Goal: Find specific page/section: Find specific page/section

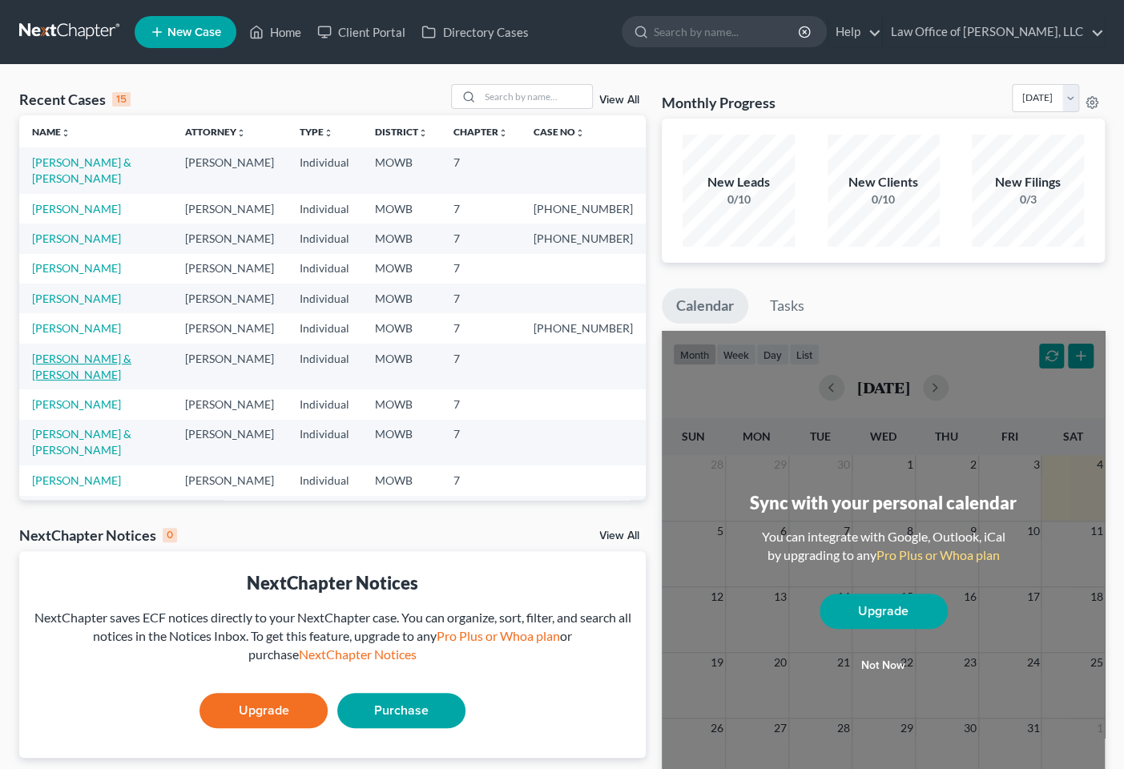
click at [86, 381] on link "[PERSON_NAME] & [PERSON_NAME]" at bounding box center [81, 367] width 99 height 30
click at [63, 381] on link "[PERSON_NAME] & [PERSON_NAME]" at bounding box center [81, 367] width 99 height 30
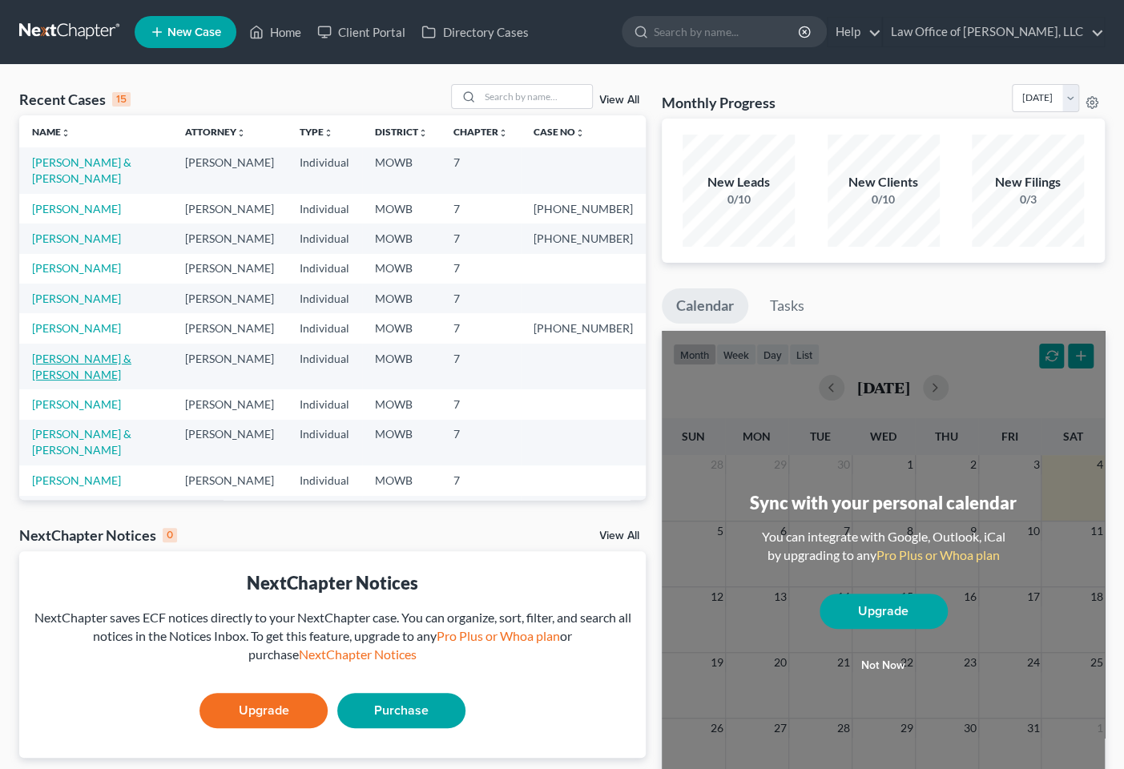
click at [63, 381] on link "[PERSON_NAME] & [PERSON_NAME]" at bounding box center [81, 367] width 99 height 30
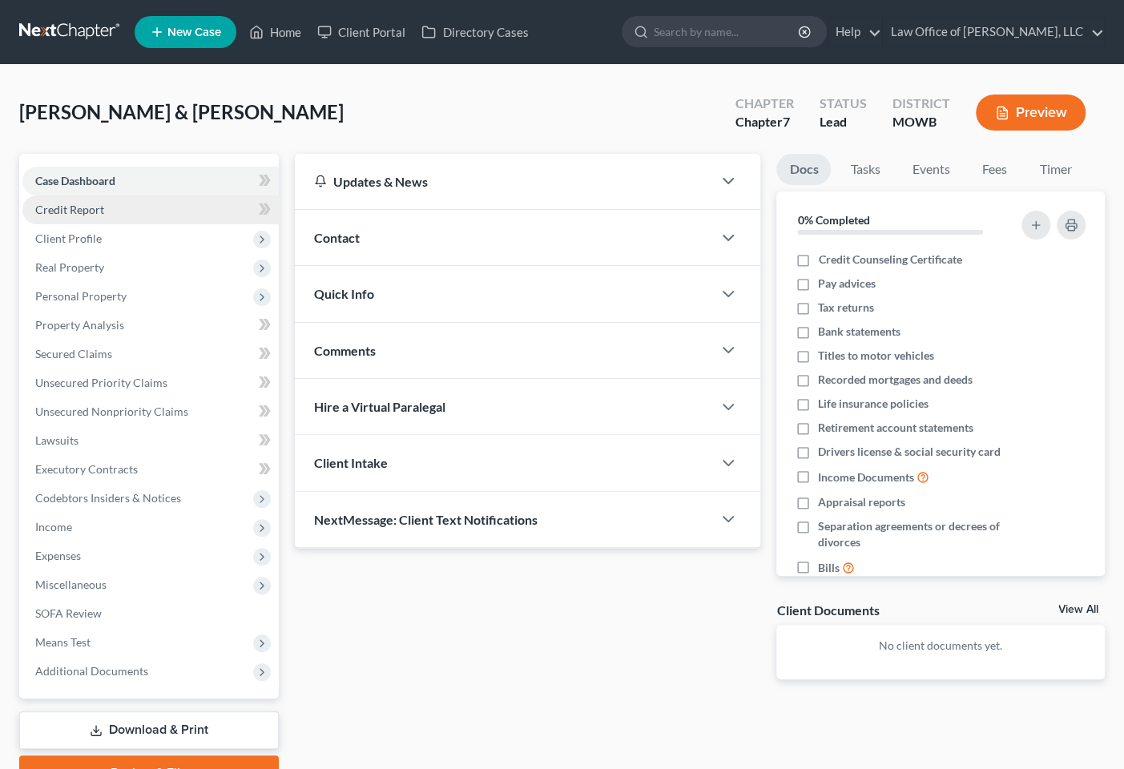
click at [115, 215] on link "Credit Report" at bounding box center [150, 209] width 256 height 29
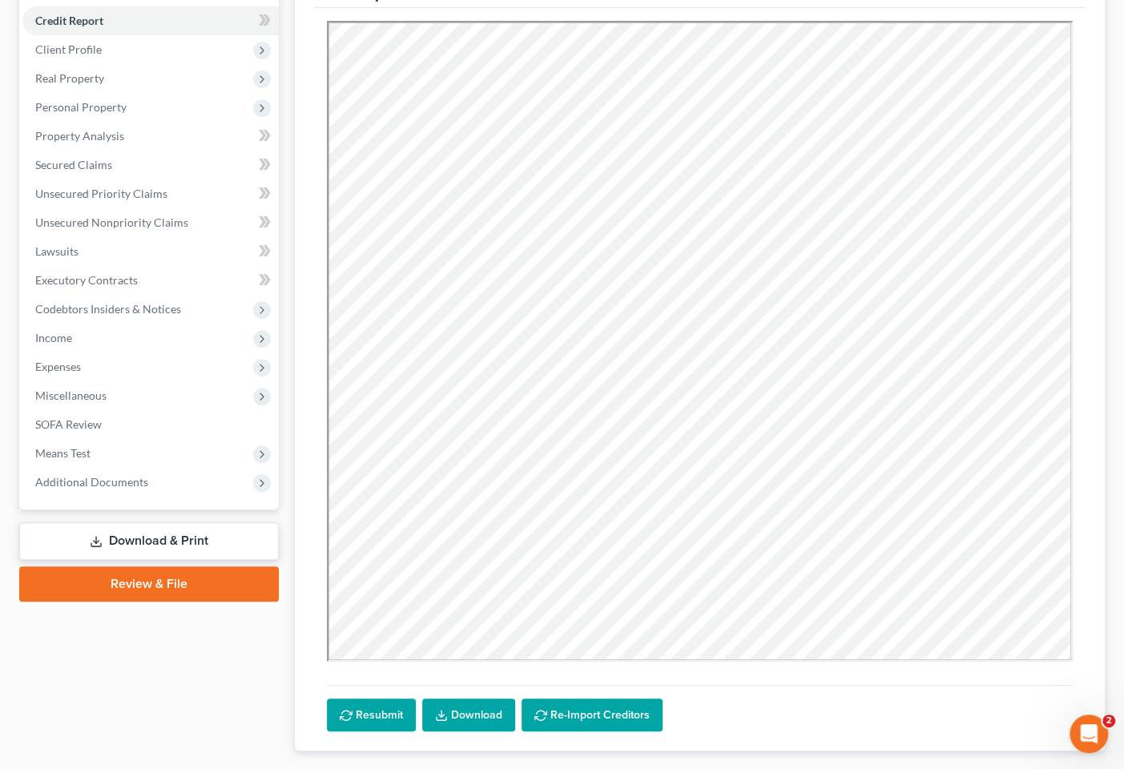
scroll to position [194, 0]
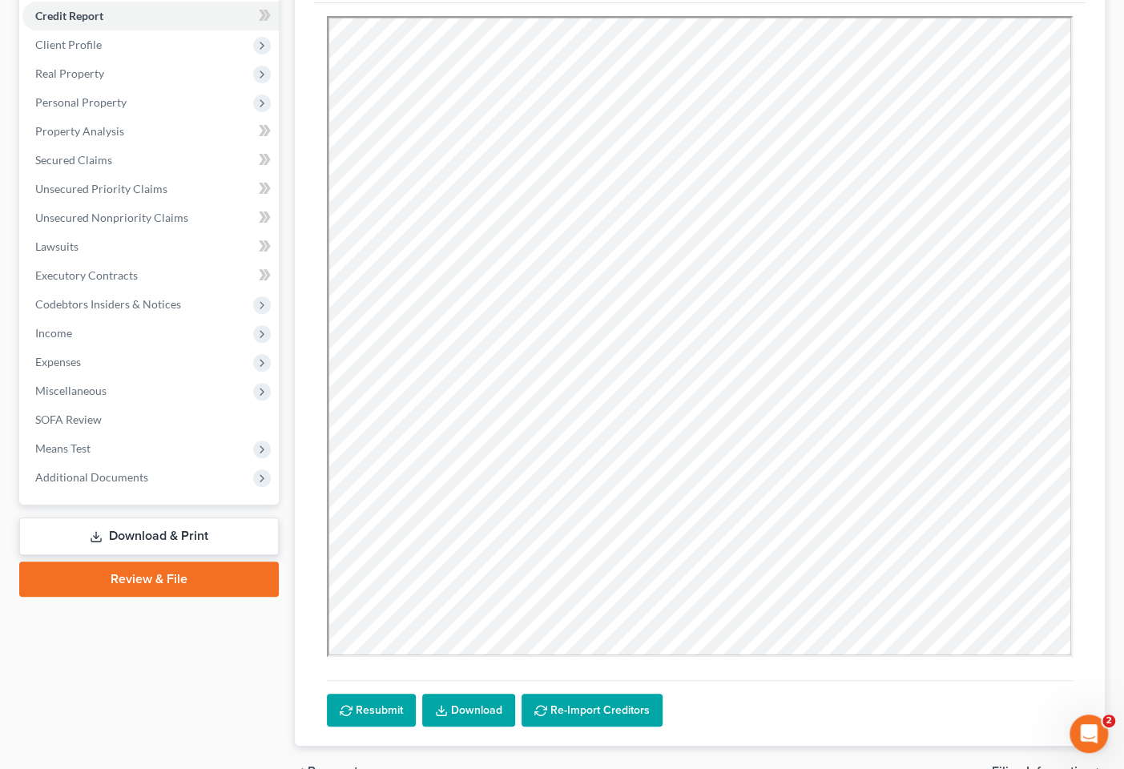
drag, startPoint x: 1121, startPoint y: 334, endPoint x: 1121, endPoint y: 356, distance: 21.6
click at [1121, 356] on div "[PERSON_NAME] & [PERSON_NAME] Upgraded Chapter Chapter 7 Status Lead District M…" at bounding box center [562, 350] width 1124 height 958
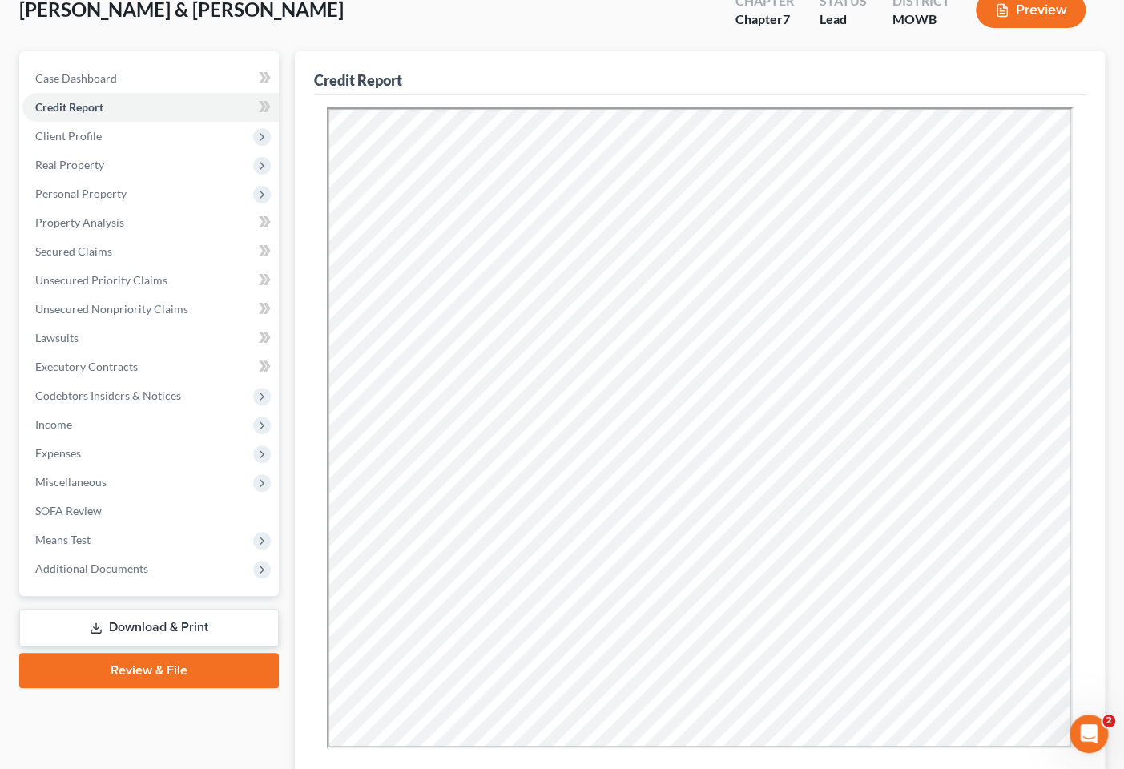
scroll to position [101, 0]
